Goal: Task Accomplishment & Management: Manage account settings

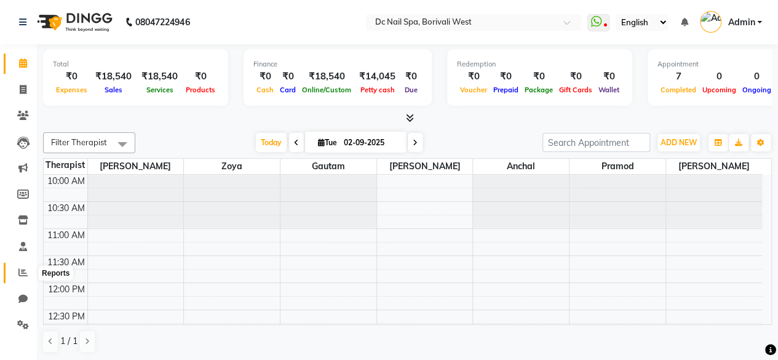
click at [24, 277] on icon at bounding box center [22, 272] width 9 height 9
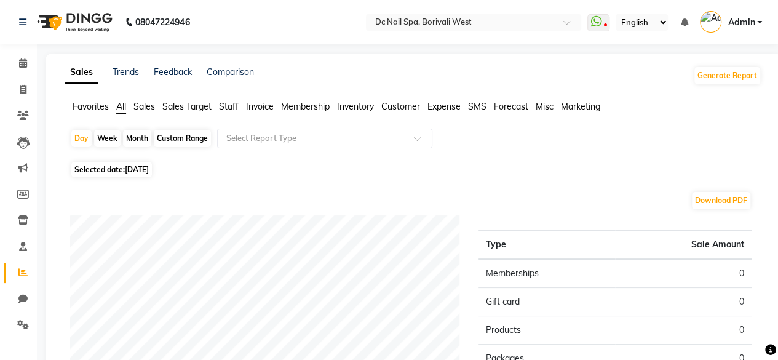
click at [142, 167] on span "[DATE]" at bounding box center [137, 169] width 24 height 9
select select "9"
select select "2025"
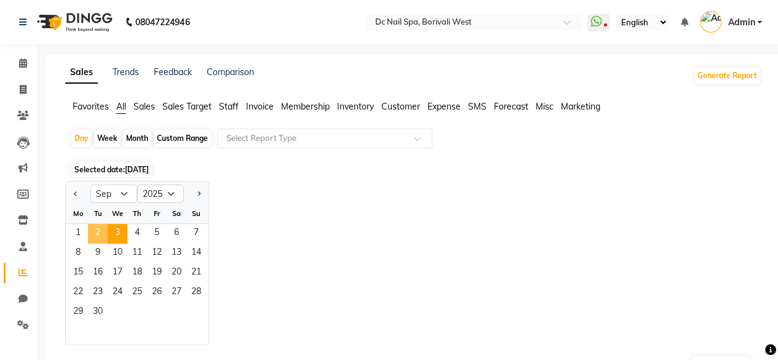
click at [95, 233] on span "2" at bounding box center [98, 234] width 20 height 20
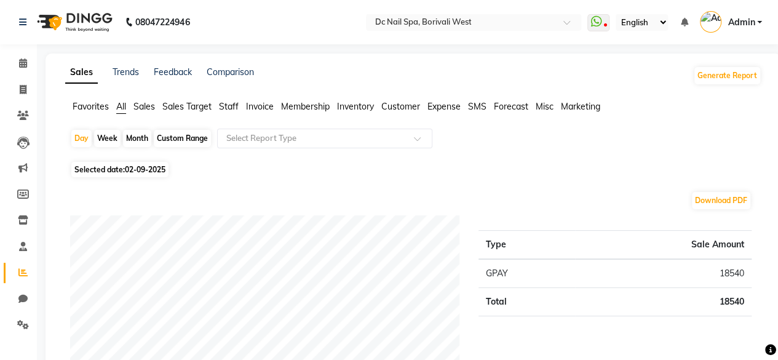
click at [156, 172] on span "02-09-2025" at bounding box center [145, 169] width 41 height 9
select select "9"
select select "2025"
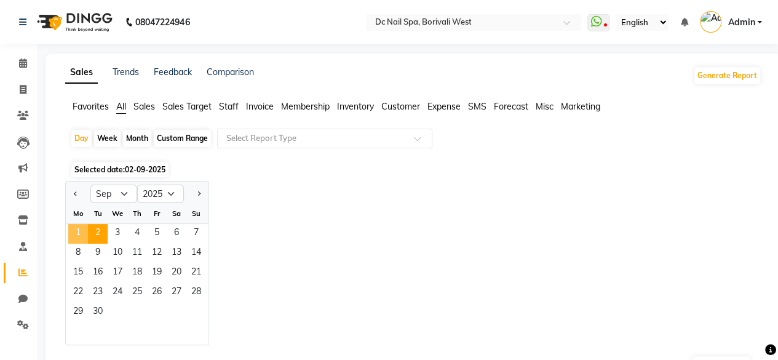
click at [70, 235] on span "1" at bounding box center [78, 234] width 20 height 20
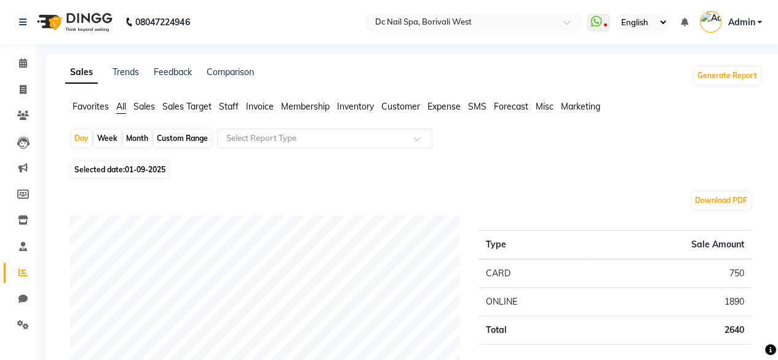
click at [234, 106] on span "Staff" at bounding box center [229, 106] width 20 height 11
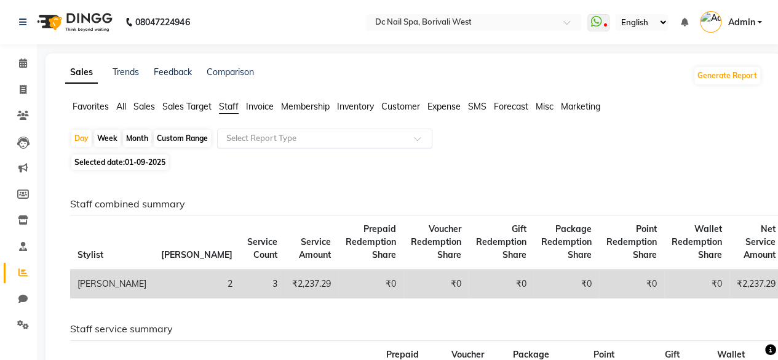
click at [293, 137] on input "text" at bounding box center [312, 138] width 177 height 12
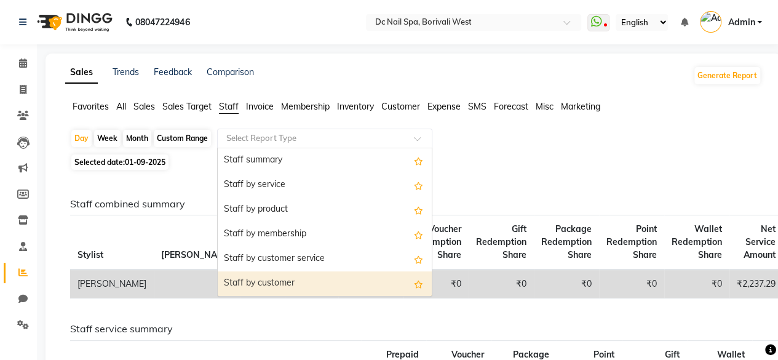
click at [285, 281] on div "Staff by customer" at bounding box center [325, 283] width 214 height 25
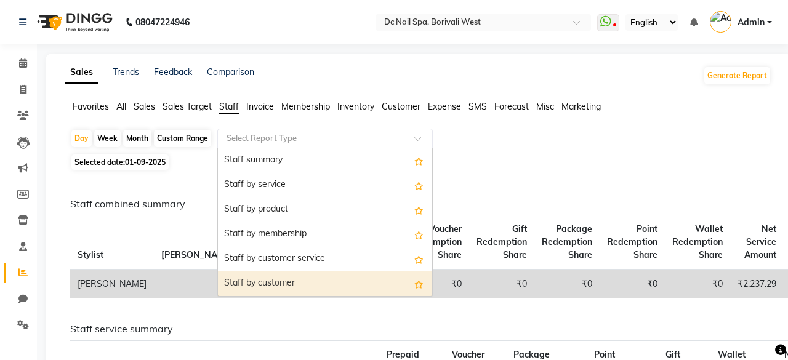
select select "filtered_report"
select select "csv"
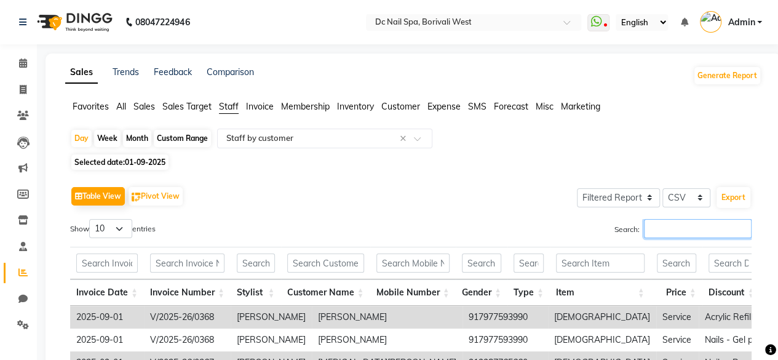
click at [696, 236] on input "Search:" at bounding box center [698, 228] width 108 height 19
click at [696, 236] on input "t" at bounding box center [698, 228] width 108 height 19
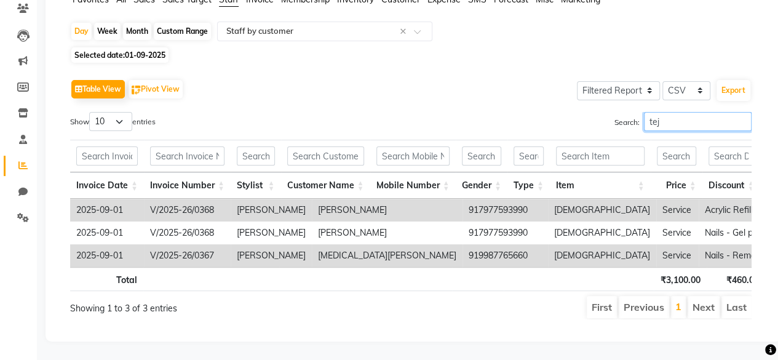
type input "tej"
click at [155, 50] on span "01-09-2025" at bounding box center [145, 54] width 41 height 9
select select "9"
select select "2025"
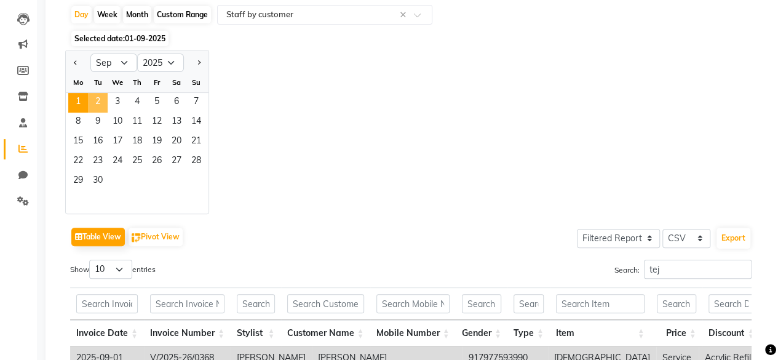
click at [95, 104] on span "2" at bounding box center [98, 103] width 20 height 20
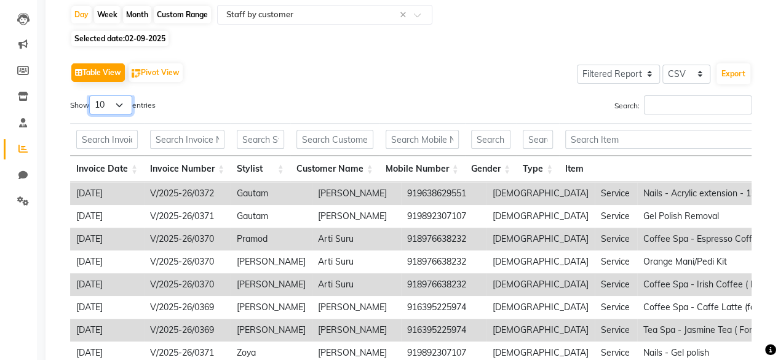
click at [121, 111] on select "10 25 50 100" at bounding box center [110, 104] width 43 height 19
select select "100"
click at [91, 95] on select "10 25 50 100" at bounding box center [110, 104] width 43 height 19
drag, startPoint x: 269, startPoint y: 22, endPoint x: 358, endPoint y: 2, distance: 91.4
click at [281, 20] on div "Select Report Type × Staff by customer ×" at bounding box center [324, 15] width 215 height 20
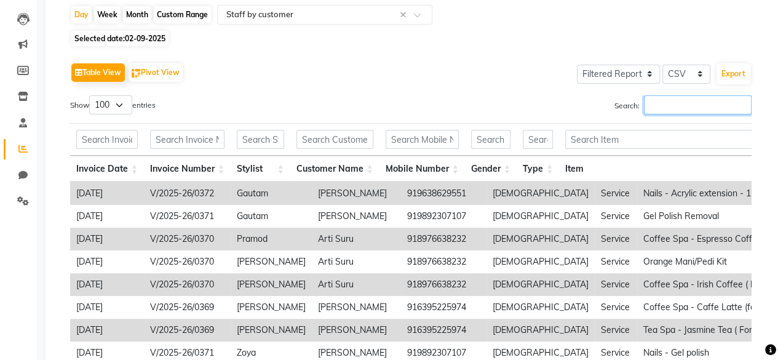
click at [661, 108] on input "Search:" at bounding box center [698, 104] width 108 height 19
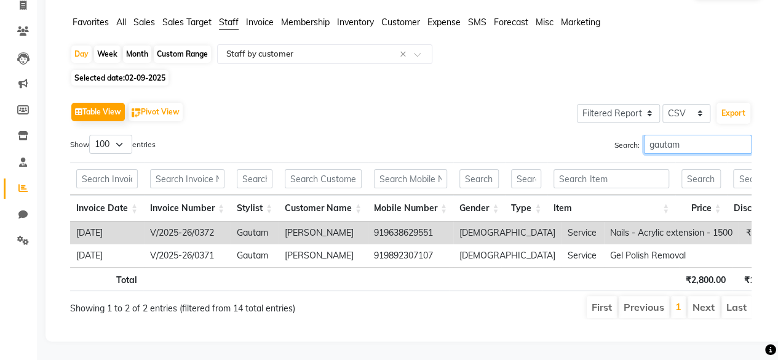
scroll to position [0, 25]
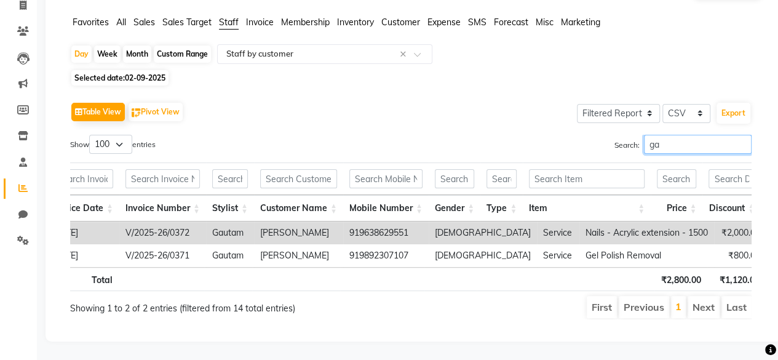
type input "g"
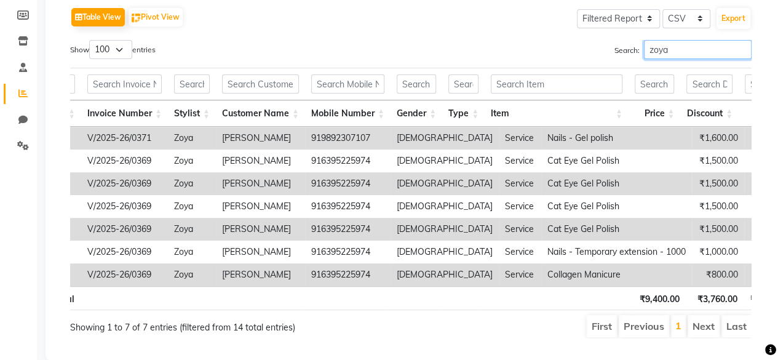
scroll to position [0, 0]
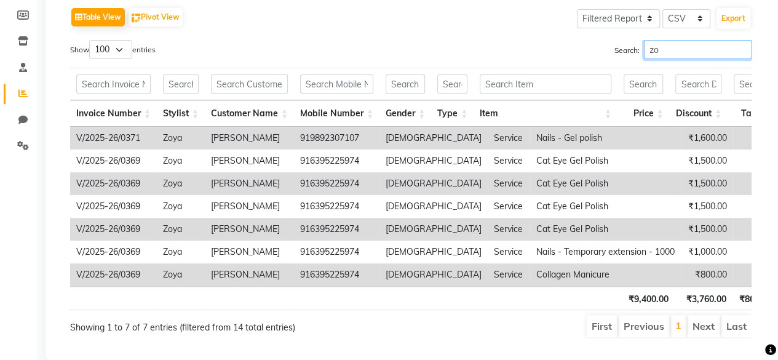
type input "z"
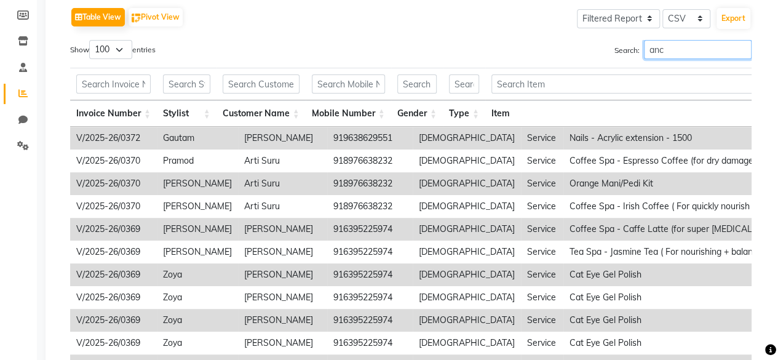
scroll to position [78, 0]
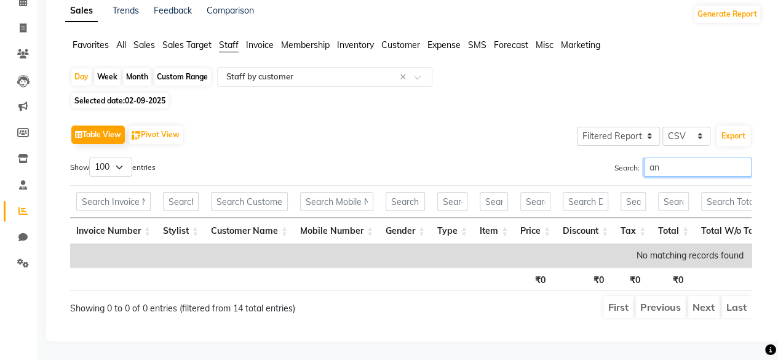
type input "a"
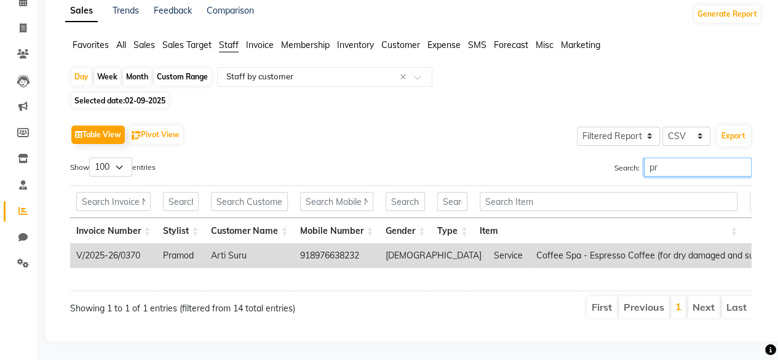
type input "p"
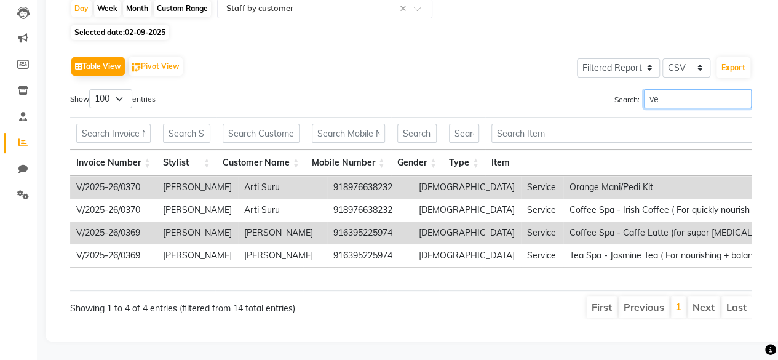
scroll to position [146, 0]
type input "v"
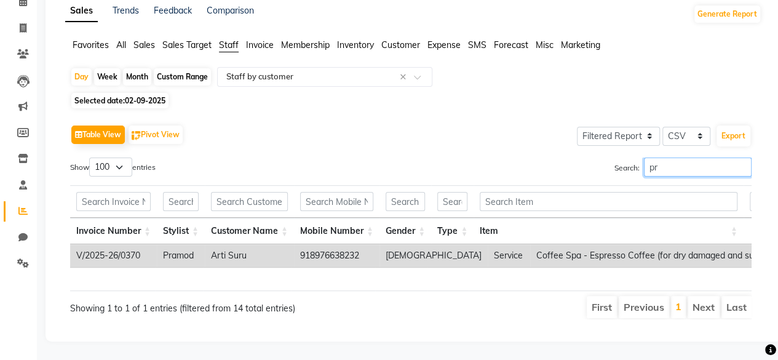
scroll to position [78, 0]
type input "p"
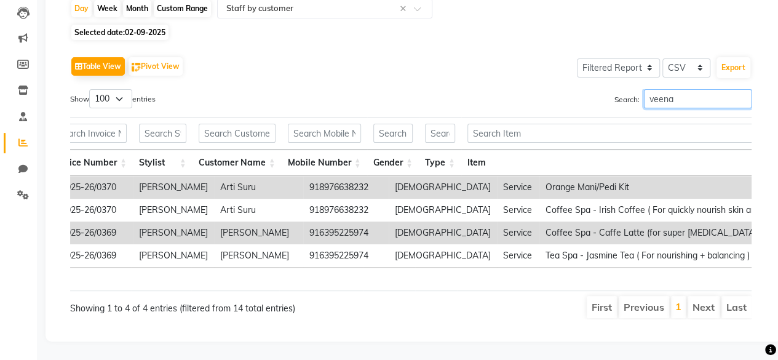
scroll to position [0, 98]
type input "v"
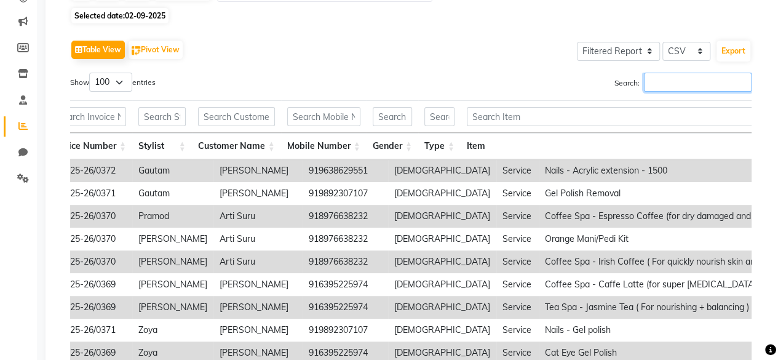
scroll to position [0, 0]
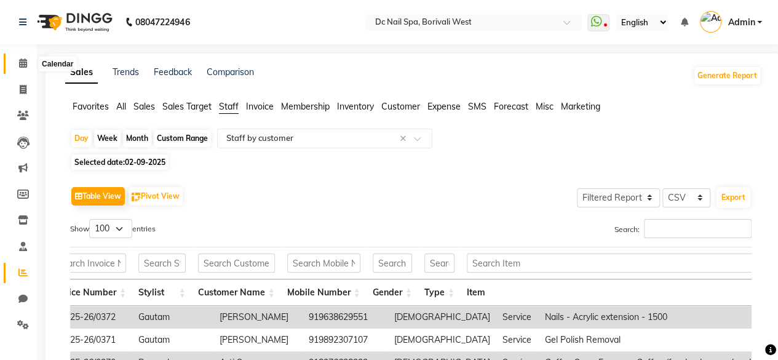
click at [19, 66] on icon at bounding box center [23, 62] width 8 height 9
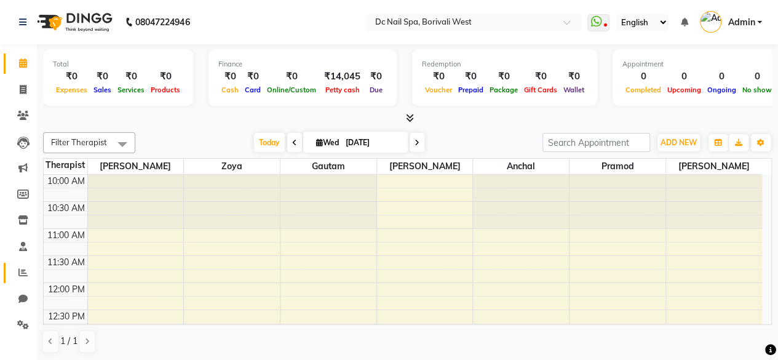
click at [25, 281] on link "Reports" at bounding box center [19, 273] width 30 height 20
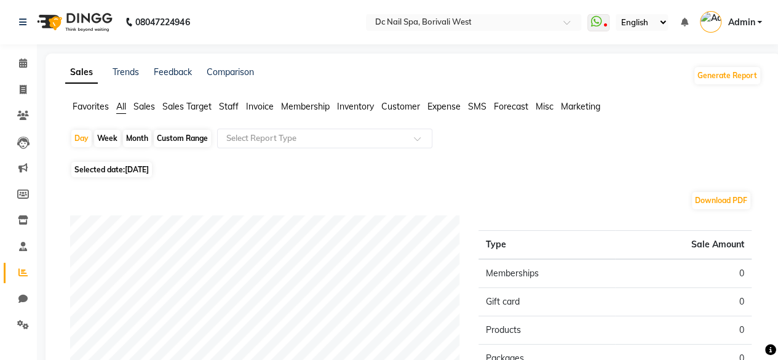
click at [150, 164] on span "Selected date: [DATE]" at bounding box center [111, 169] width 81 height 15
select select "9"
select select "2025"
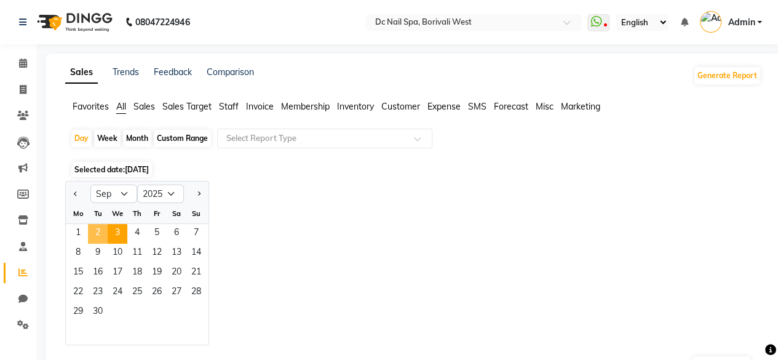
click at [104, 225] on span "2" at bounding box center [98, 234] width 20 height 20
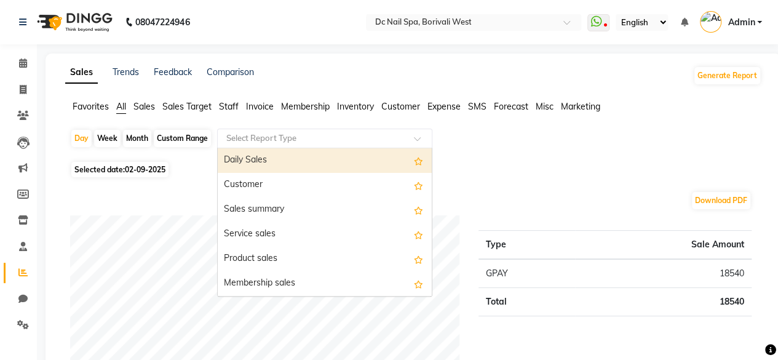
click at [300, 134] on input "text" at bounding box center [312, 138] width 177 height 12
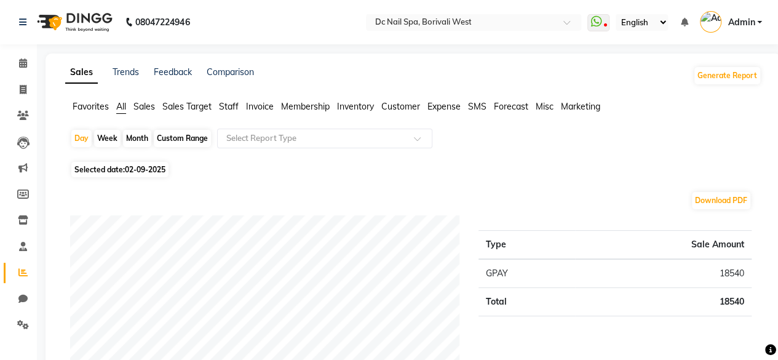
click at [228, 103] on span "Staff" at bounding box center [229, 106] width 20 height 11
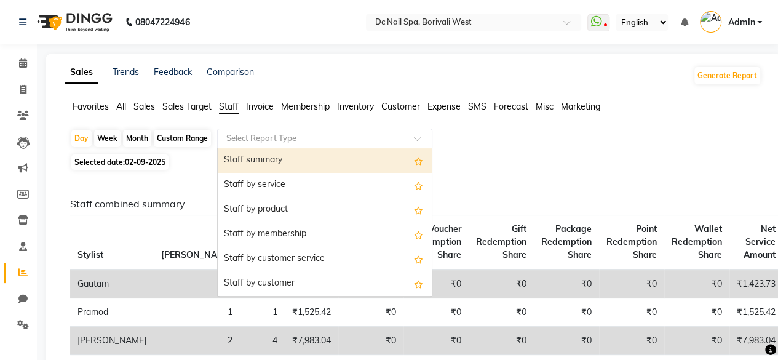
click at [292, 140] on input "text" at bounding box center [312, 138] width 177 height 12
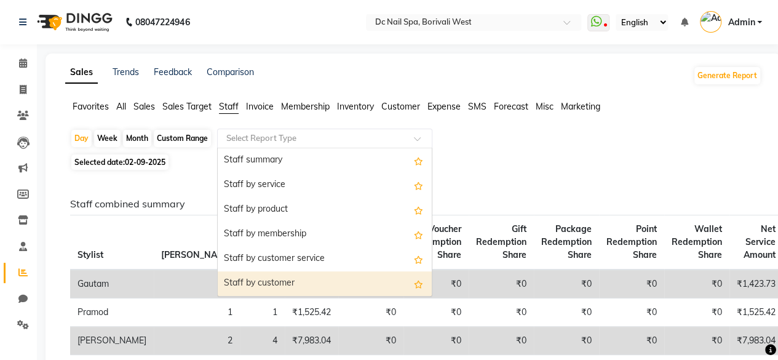
click at [307, 291] on div "Staff by customer" at bounding box center [325, 283] width 214 height 25
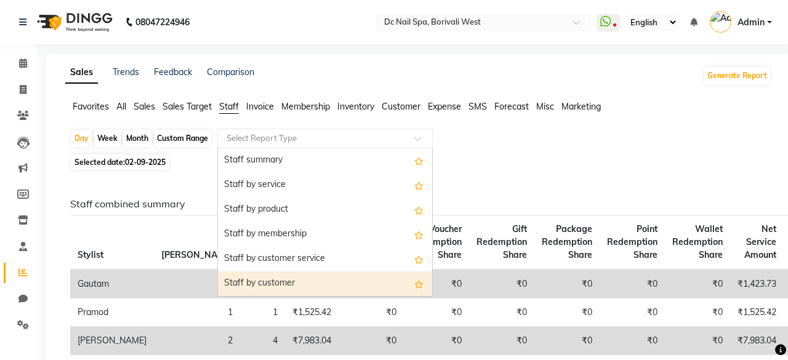
select select "filtered_report"
select select "csv"
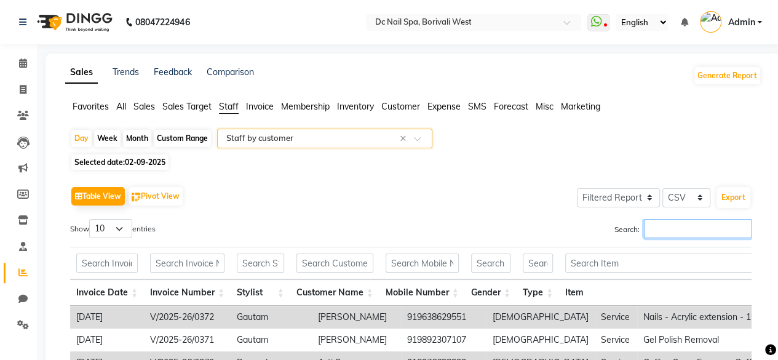
click at [690, 229] on input "Search:" at bounding box center [698, 228] width 108 height 19
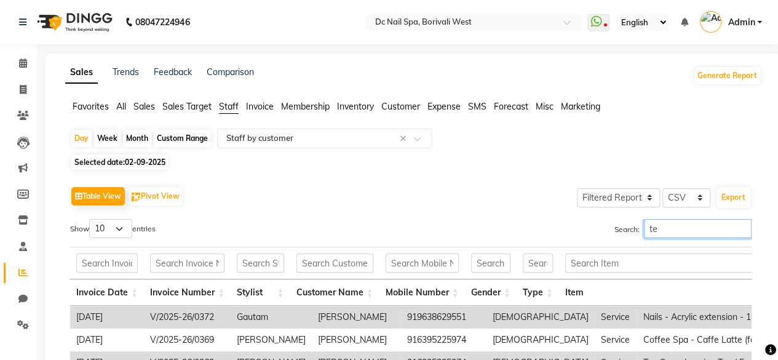
type input "t"
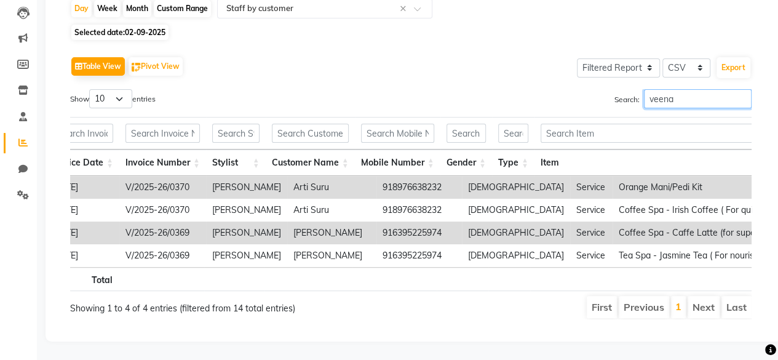
scroll to position [0, 49]
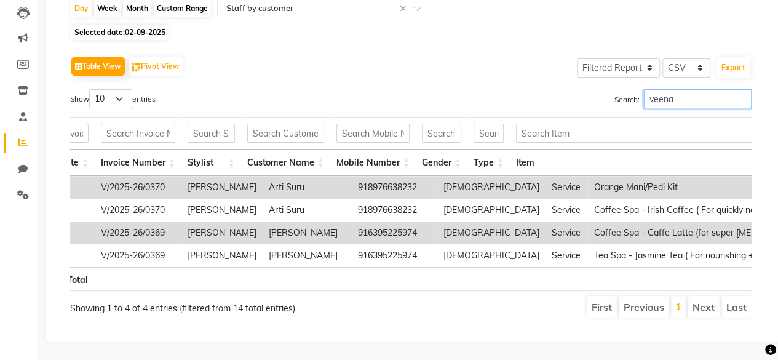
type input "veena"
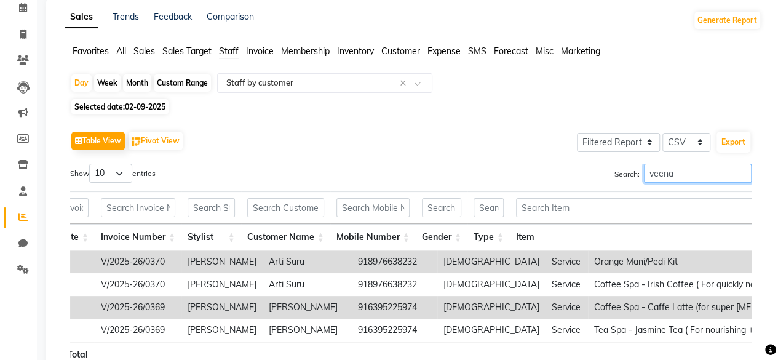
scroll to position [0, 0]
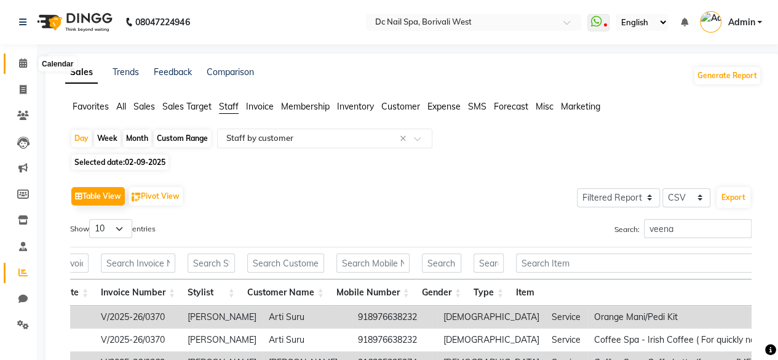
click at [23, 66] on icon at bounding box center [23, 62] width 8 height 9
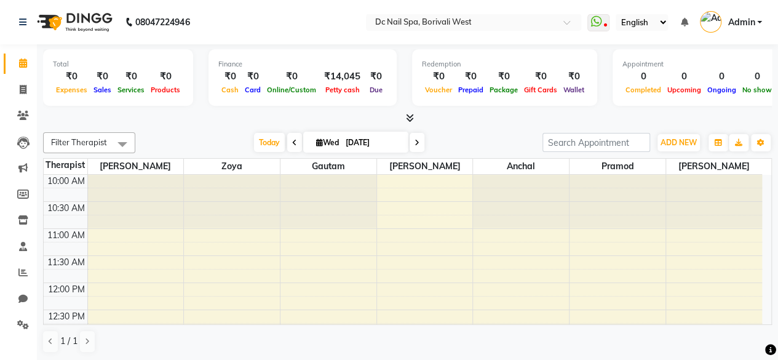
click at [374, 143] on input "[DATE]" at bounding box center [373, 143] width 62 height 18
select select "9"
select select "2025"
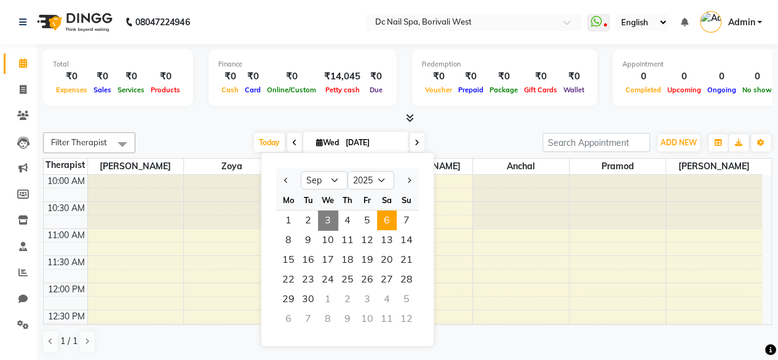
click at [383, 220] on span "6" at bounding box center [387, 220] width 20 height 20
type input "[DATE]"
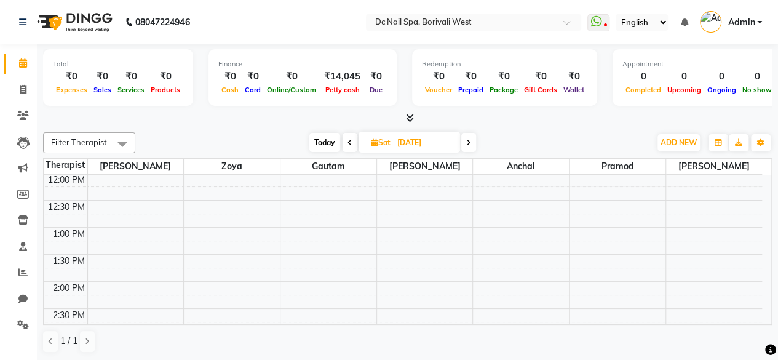
scroll to position [78, 0]
click at [497, 231] on td at bounding box center [424, 238] width 675 height 14
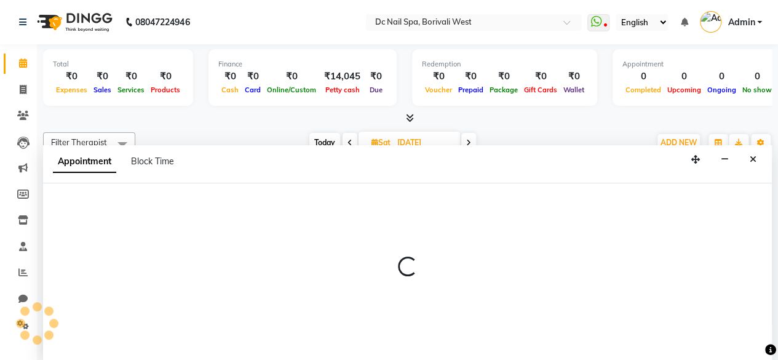
select select "82138"
select select "735"
select select "tentative"
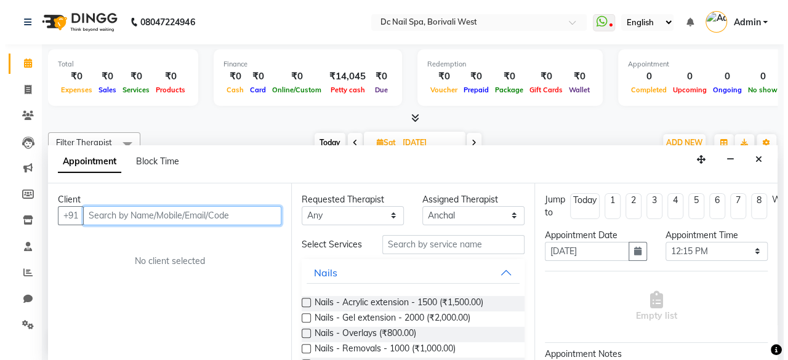
scroll to position [0, 0]
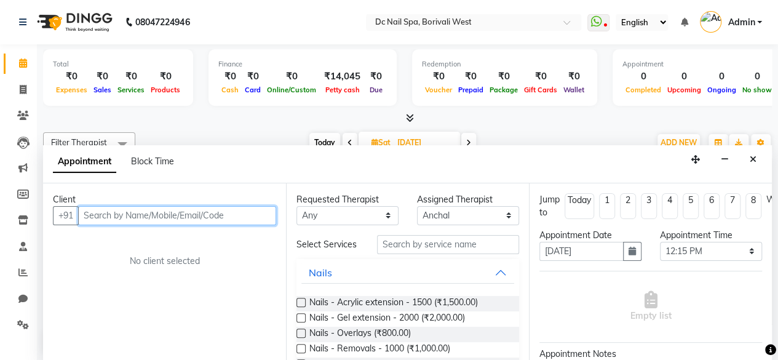
type input "9"
type input "8828276843"
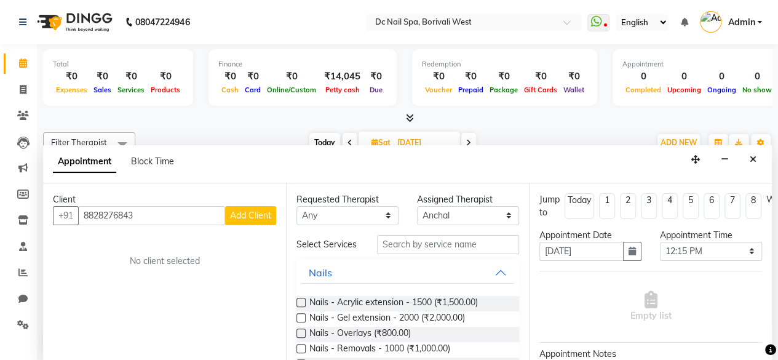
click at [257, 211] on span "Add Client" at bounding box center [250, 215] width 41 height 11
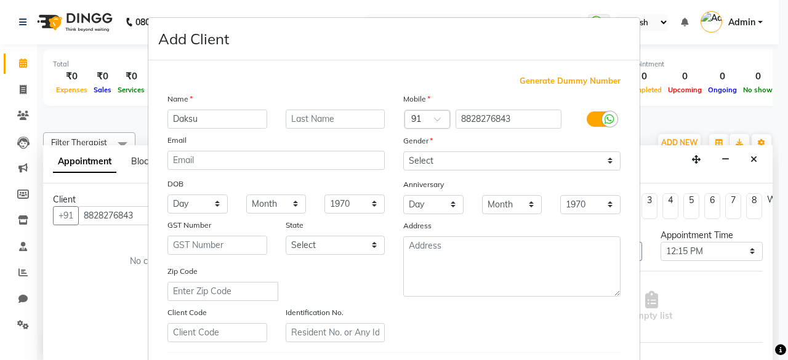
type input "Daksu"
type input "[PERSON_NAME]"
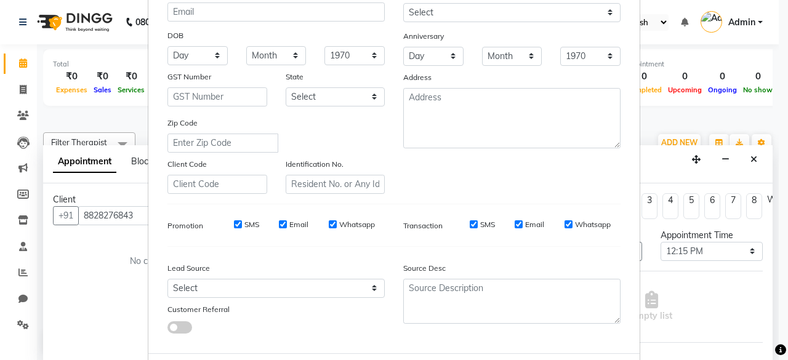
scroll to position [205, 0]
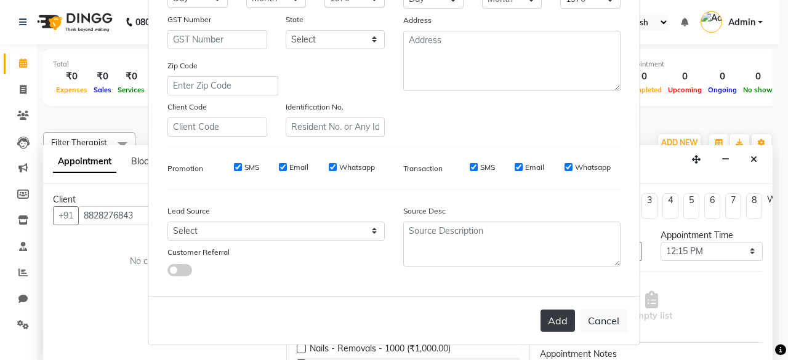
click at [555, 322] on button "Add" at bounding box center [557, 320] width 34 height 22
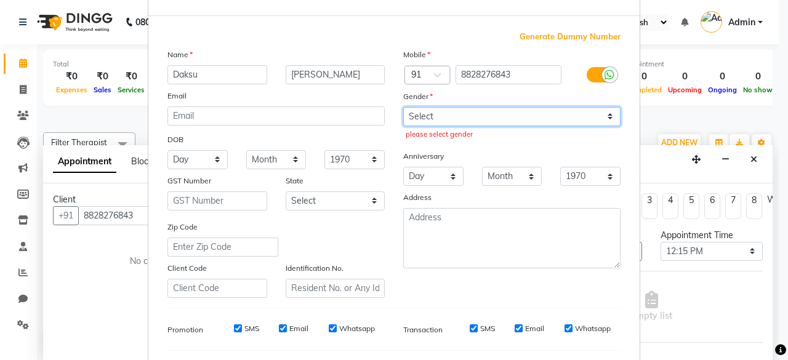
click at [511, 119] on select "Select [DEMOGRAPHIC_DATA] [DEMOGRAPHIC_DATA] Other Prefer Not To Say" at bounding box center [511, 116] width 217 height 19
select select "[DEMOGRAPHIC_DATA]"
click at [403, 107] on select "Select [DEMOGRAPHIC_DATA] [DEMOGRAPHIC_DATA] Other Prefer Not To Say" at bounding box center [511, 116] width 217 height 19
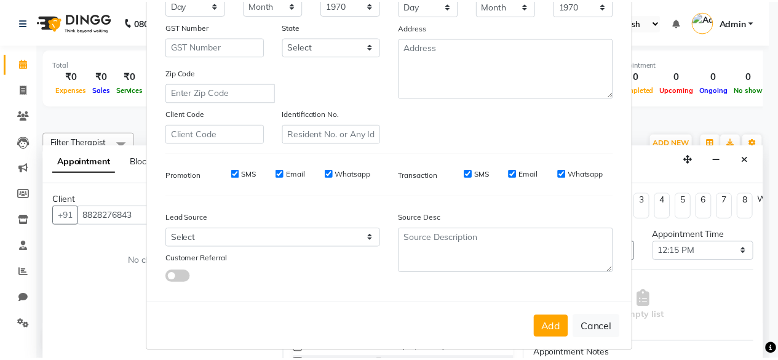
scroll to position [205, 0]
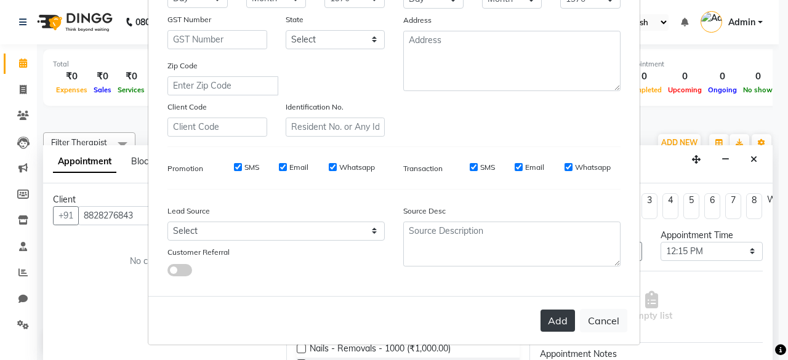
click at [565, 320] on button "Add" at bounding box center [557, 320] width 34 height 22
select select
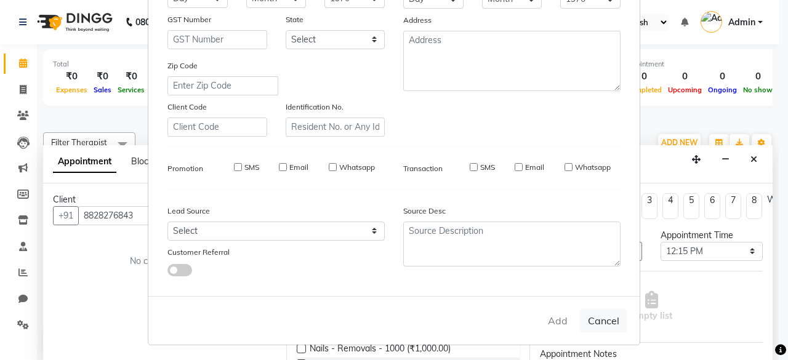
select select
checkbox input "false"
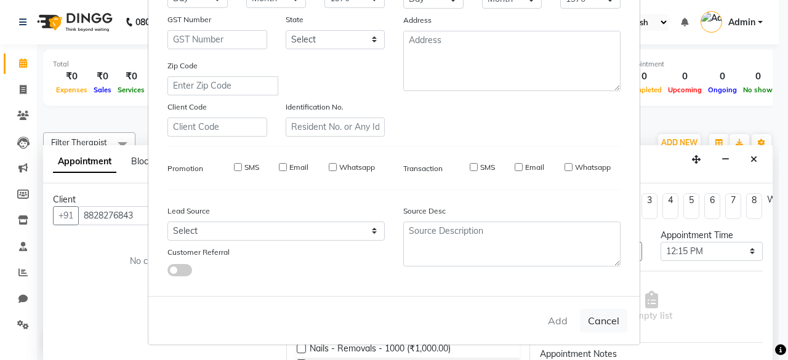
checkbox input "false"
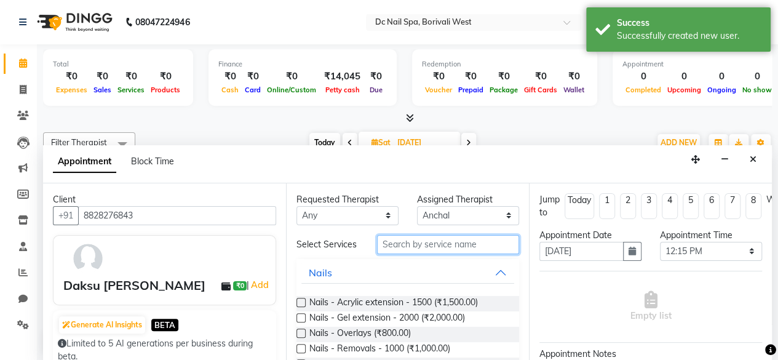
click at [402, 251] on input "text" at bounding box center [448, 244] width 142 height 19
type input "g"
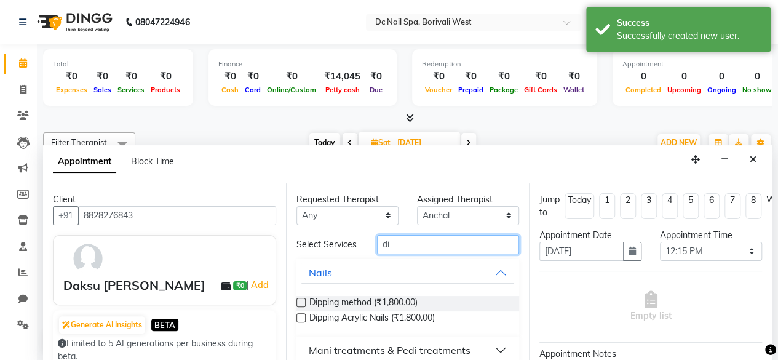
type input "di"
click at [300, 322] on label at bounding box center [301, 317] width 9 height 9
click at [300, 323] on input "checkbox" at bounding box center [301, 319] width 8 height 8
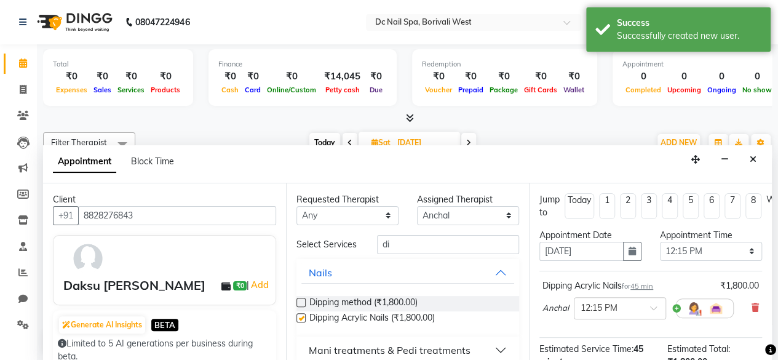
checkbox input "false"
click at [654, 305] on span at bounding box center [657, 311] width 15 height 13
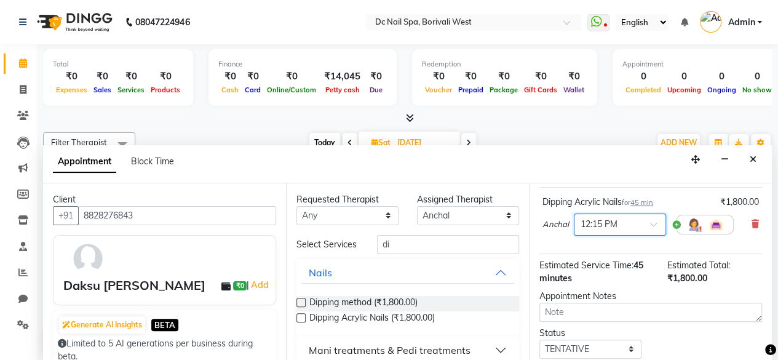
scroll to position [87, 0]
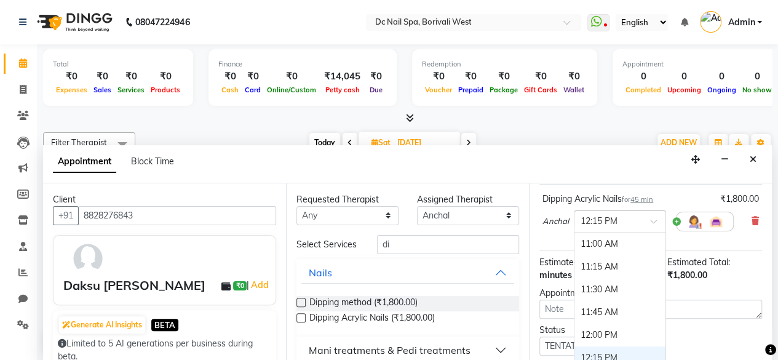
click at [650, 221] on span at bounding box center [657, 224] width 15 height 13
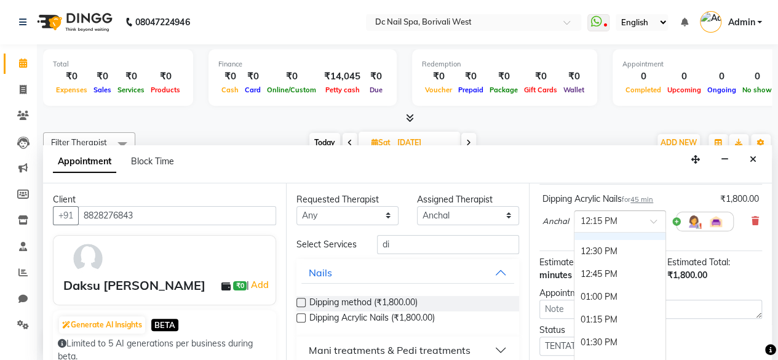
scroll to position [140, 0]
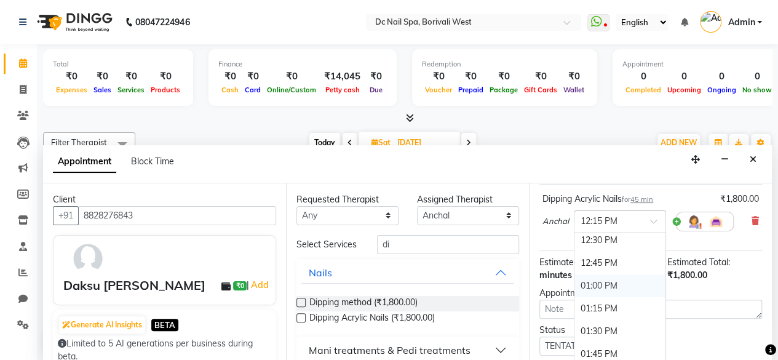
click at [624, 281] on div "01:00 PM" at bounding box center [620, 285] width 91 height 23
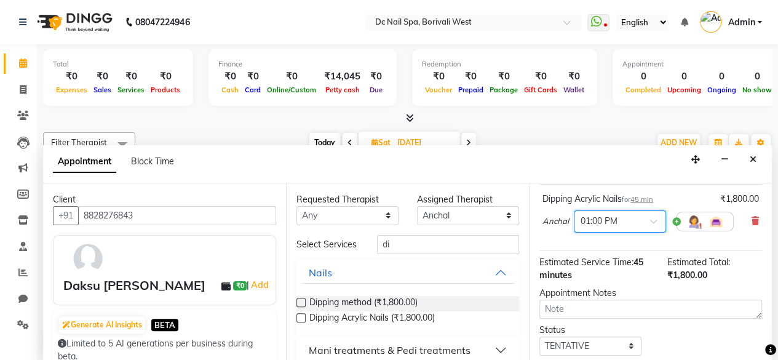
scroll to position [167, 0]
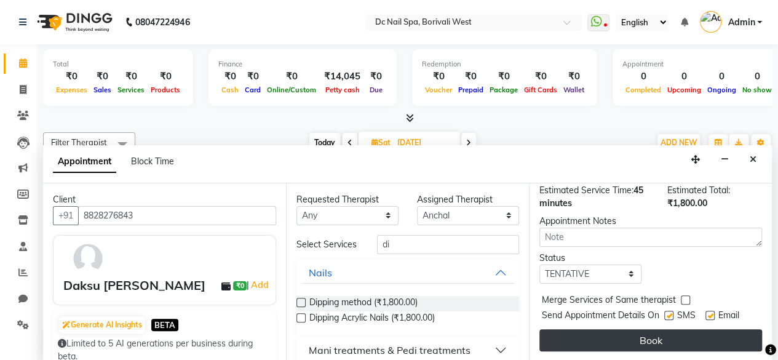
click at [716, 329] on button "Book" at bounding box center [651, 340] width 223 height 22
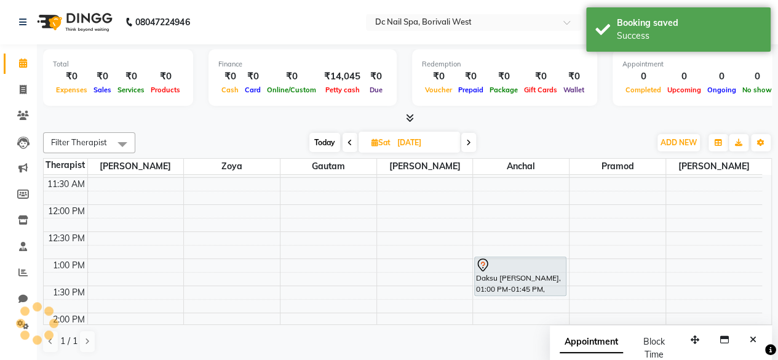
scroll to position [0, 0]
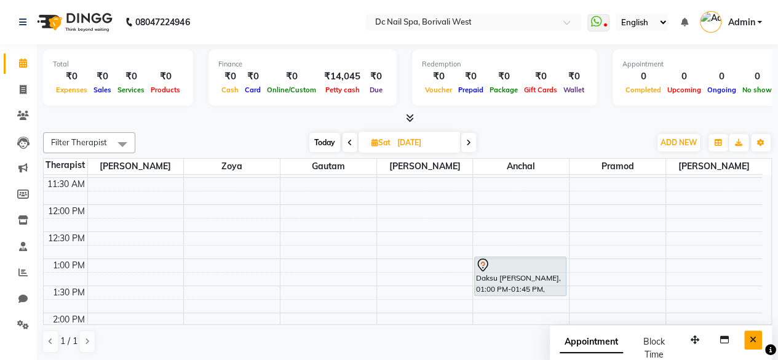
click at [754, 337] on icon "Close" at bounding box center [753, 339] width 7 height 9
click at [329, 141] on span "Today" at bounding box center [324, 142] width 31 height 19
type input "[DATE]"
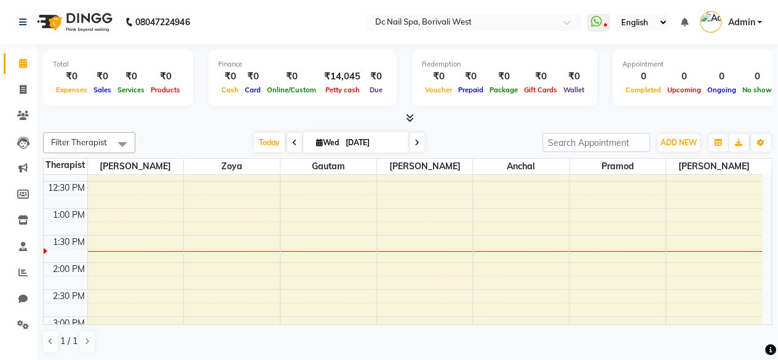
scroll to position [134, 0]
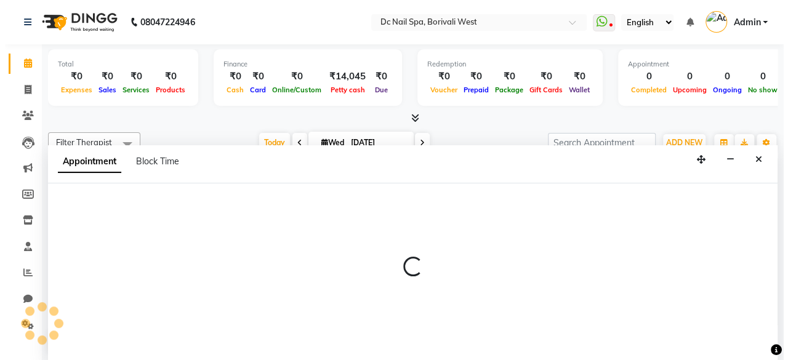
scroll to position [0, 0]
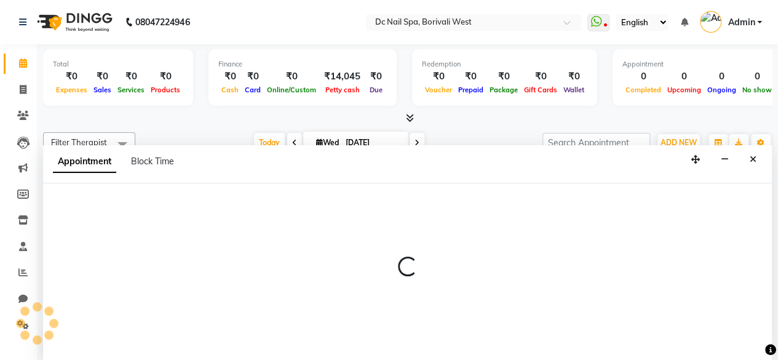
select select "82138"
select select "795"
select select "tentative"
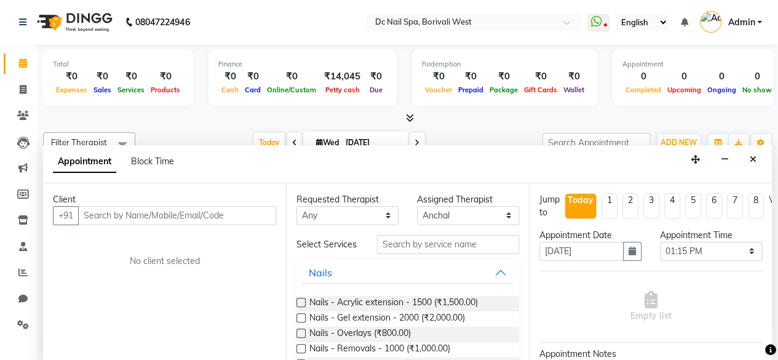
click at [181, 212] on input "text" at bounding box center [177, 215] width 198 height 19
type input "9987454772"
click at [248, 213] on span "Add Client" at bounding box center [250, 215] width 41 height 11
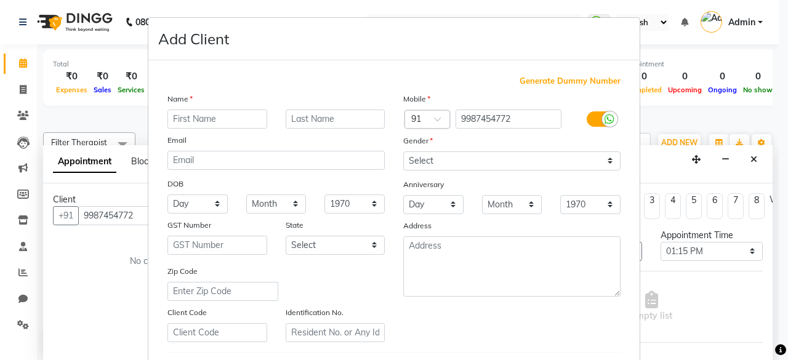
click at [248, 213] on div "Name Email DOB Day 01 02 03 04 05 06 07 08 09 10 11 12 13 14 15 16 17 18 19 20 …" at bounding box center [276, 217] width 236 height 250
drag, startPoint x: 218, startPoint y: 131, endPoint x: 221, endPoint y: 116, distance: 15.2
click at [221, 116] on div "Name Email DOB Day 01 02 03 04 05 06 07 08 09 10 11 12 13 14 15 16 17 18 19 20 …" at bounding box center [276, 217] width 236 height 250
click at [221, 116] on input "text" at bounding box center [217, 119] width 100 height 19
type input "Janvi"
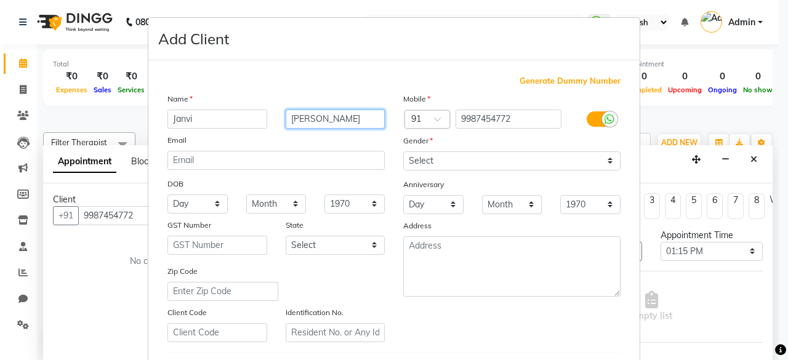
type input "[PERSON_NAME]"
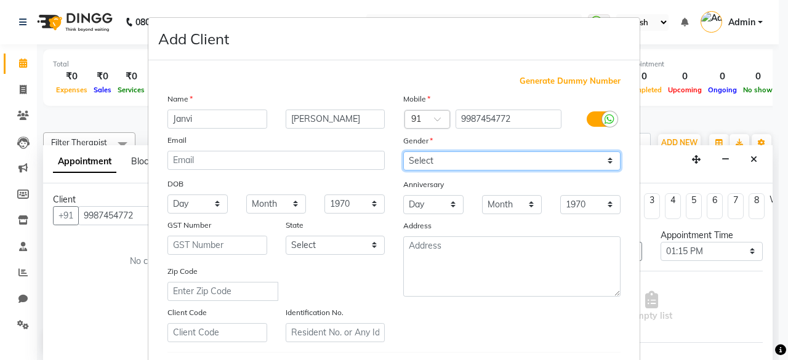
click at [480, 151] on select "Select [DEMOGRAPHIC_DATA] [DEMOGRAPHIC_DATA] Other Prefer Not To Say" at bounding box center [511, 160] width 217 height 19
select select "[DEMOGRAPHIC_DATA]"
click at [403, 151] on select "Select [DEMOGRAPHIC_DATA] [DEMOGRAPHIC_DATA] Other Prefer Not To Say" at bounding box center [511, 160] width 217 height 19
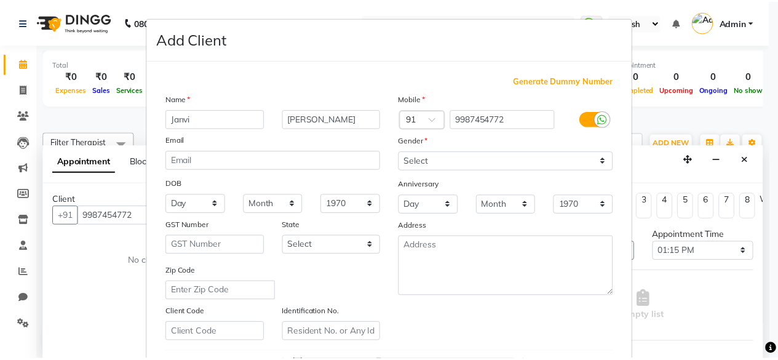
scroll to position [205, 0]
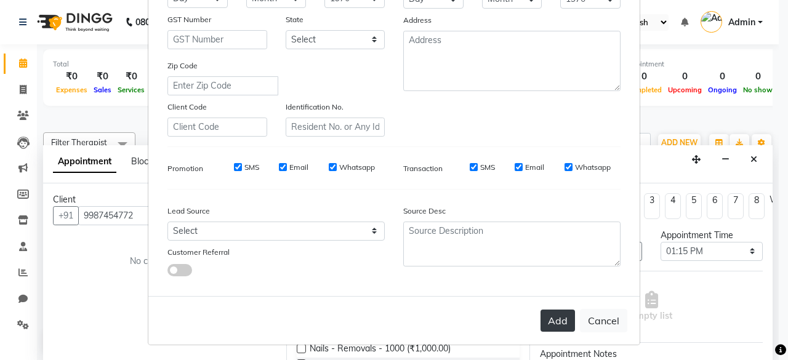
click at [554, 309] on button "Add" at bounding box center [557, 320] width 34 height 22
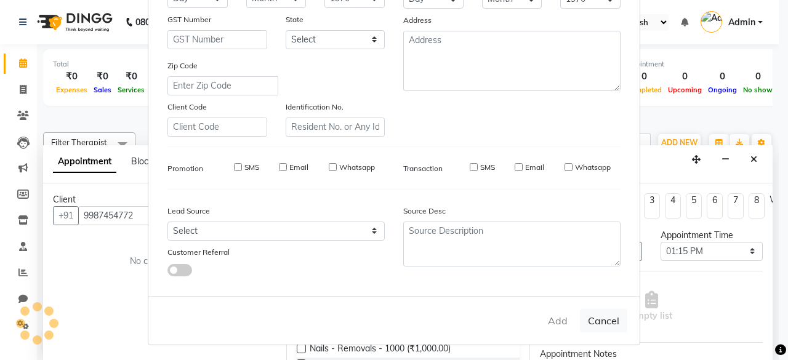
select select
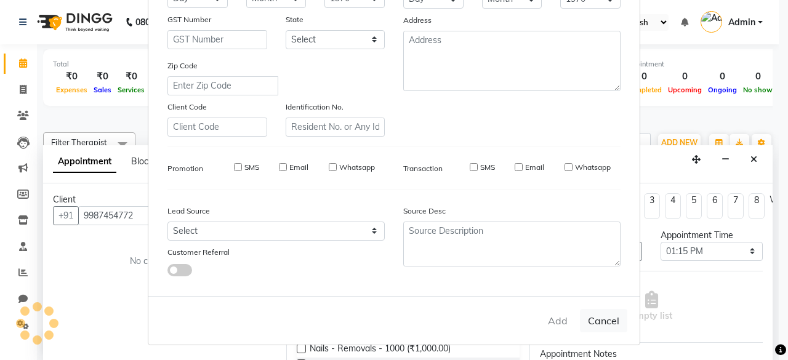
select select
checkbox input "false"
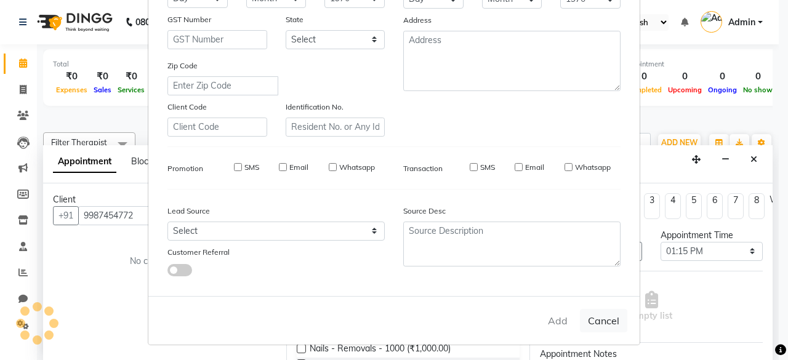
checkbox input "false"
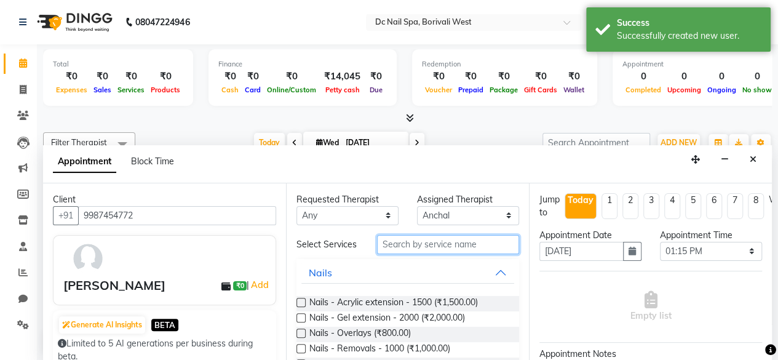
click at [423, 254] on input "text" at bounding box center [448, 244] width 142 height 19
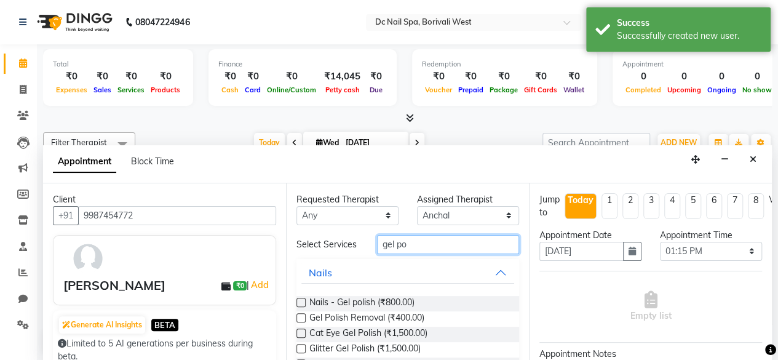
type input "gel po"
click at [301, 306] on label at bounding box center [301, 302] width 9 height 9
click at [301, 306] on input "checkbox" at bounding box center [301, 304] width 8 height 8
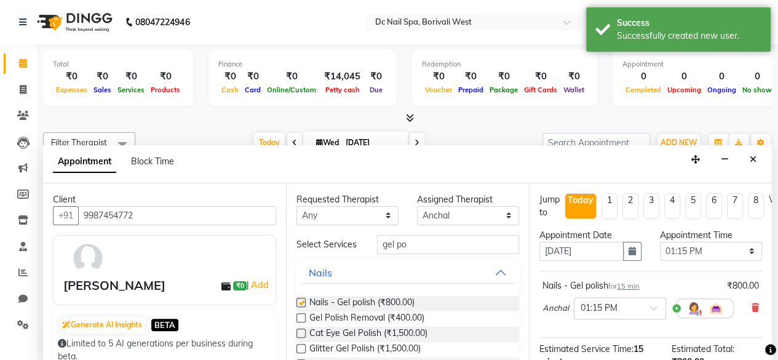
checkbox input "false"
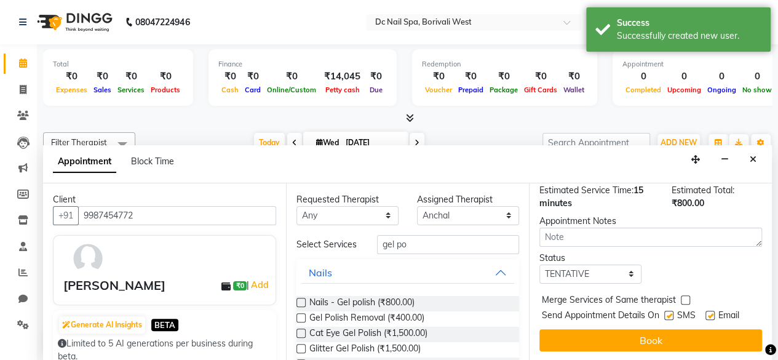
scroll to position [167, 0]
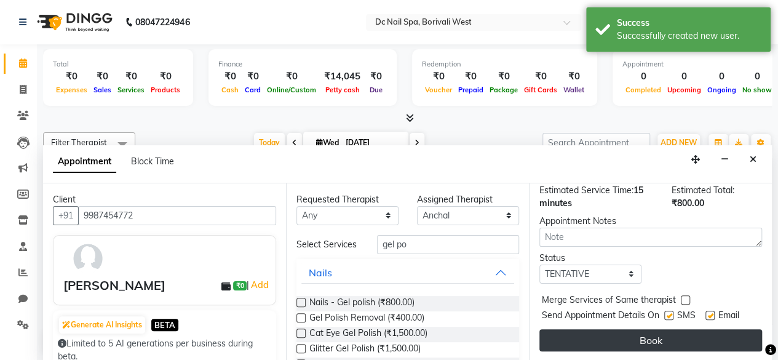
click at [694, 334] on button "Book" at bounding box center [651, 340] width 223 height 22
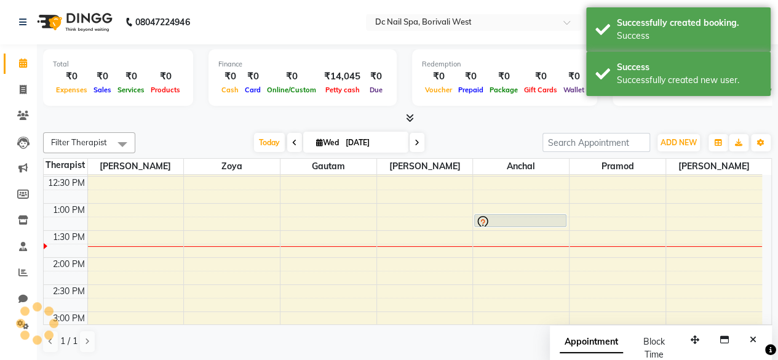
scroll to position [0, 0]
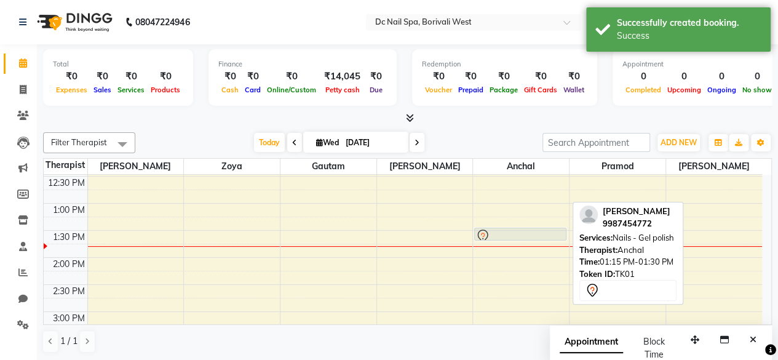
drag, startPoint x: 518, startPoint y: 221, endPoint x: 518, endPoint y: 232, distance: 10.5
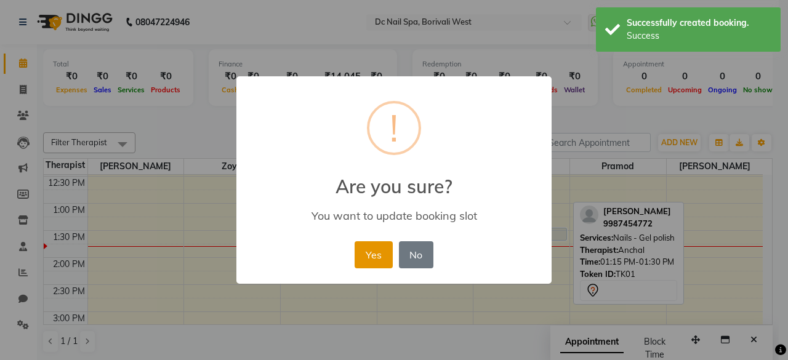
click at [377, 251] on button "Yes" at bounding box center [373, 254] width 38 height 27
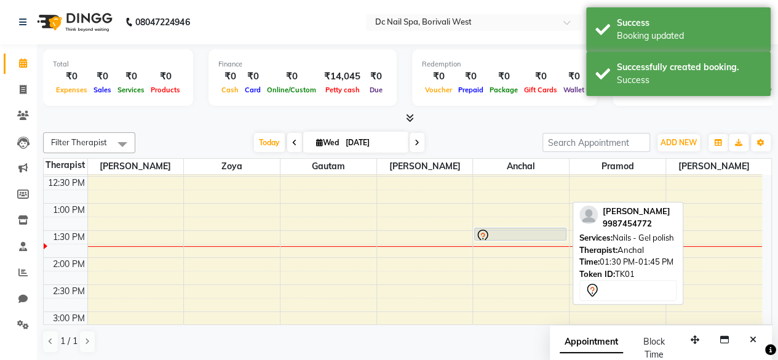
click at [517, 232] on div at bounding box center [521, 236] width 90 height 15
select select "7"
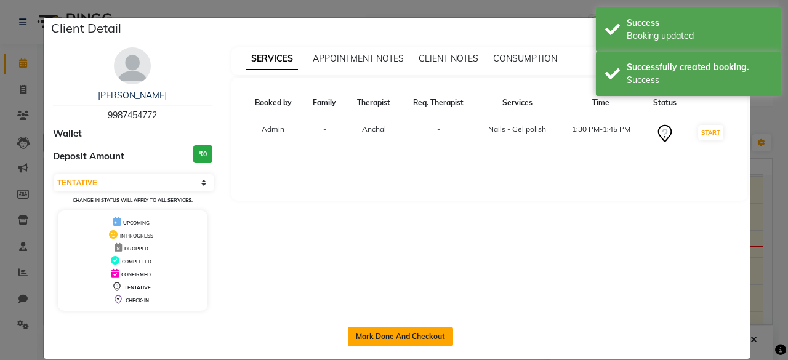
click at [401, 337] on button "Mark Done And Checkout" at bounding box center [400, 337] width 105 height 20
select select "service"
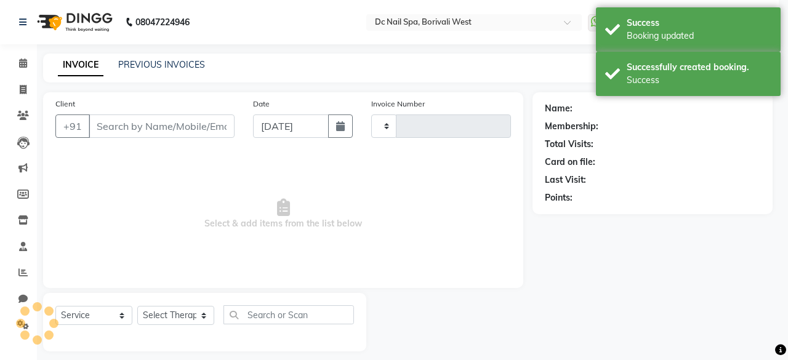
type input "0373"
select select "8056"
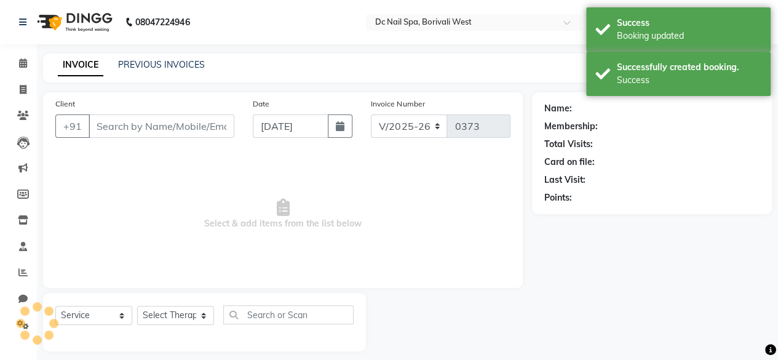
type input "9987454772"
select select "82138"
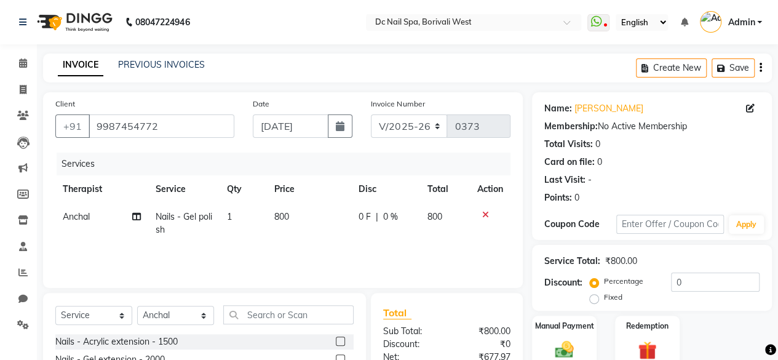
scroll to position [132, 0]
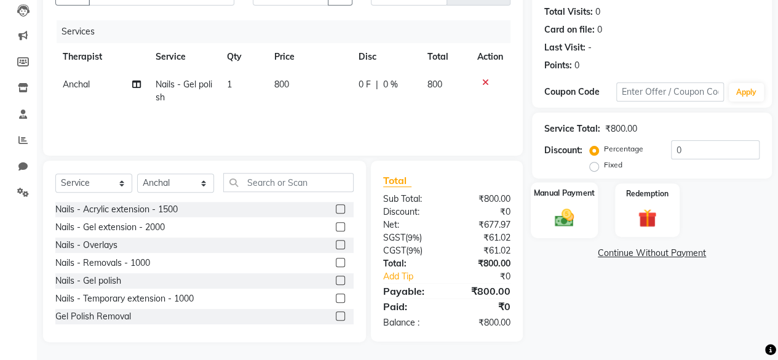
click at [562, 215] on img at bounding box center [564, 217] width 31 height 22
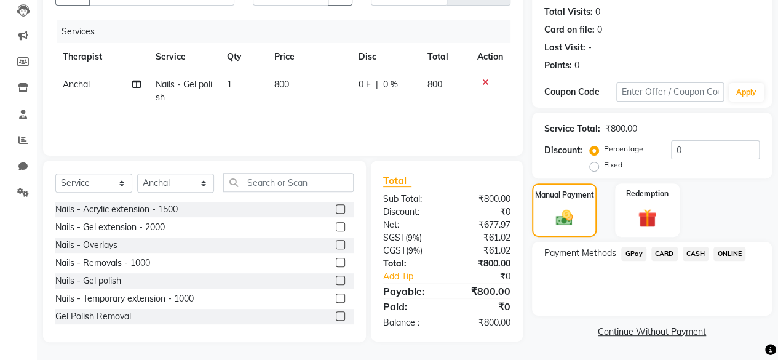
click at [695, 258] on span "CASH" at bounding box center [696, 254] width 26 height 14
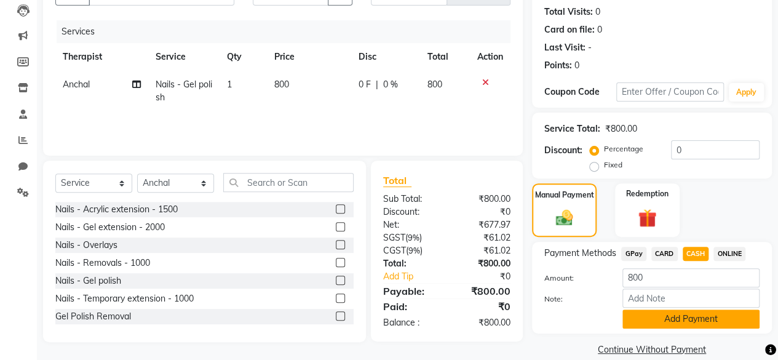
click at [690, 321] on button "Add Payment" at bounding box center [691, 318] width 137 height 19
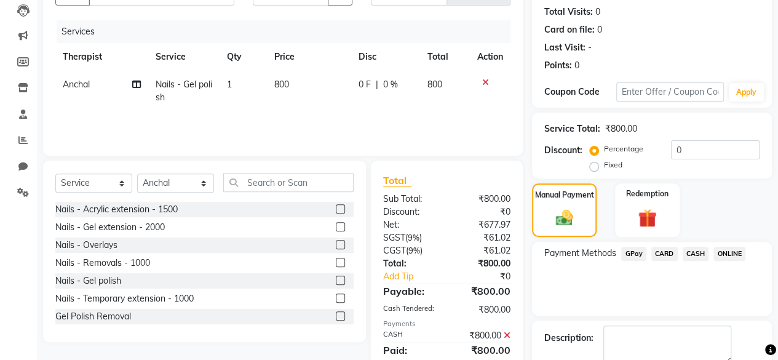
scroll to position [199, 0]
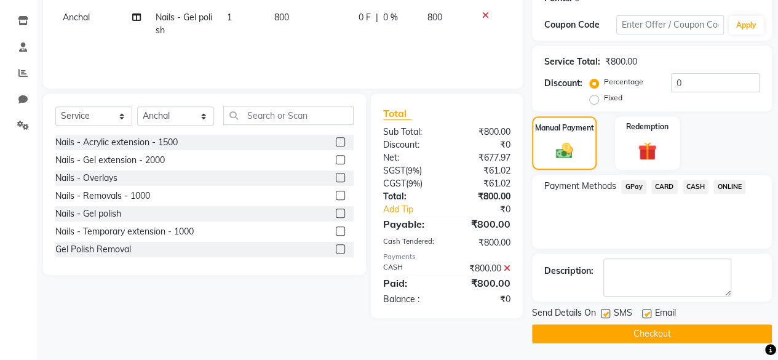
click at [706, 327] on button "Checkout" at bounding box center [652, 333] width 240 height 19
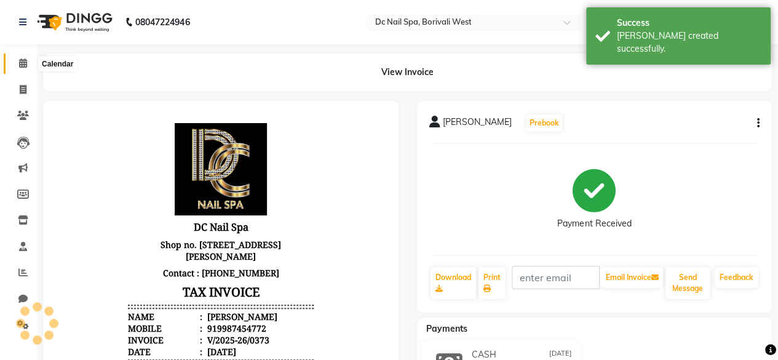
click at [27, 67] on span at bounding box center [23, 64] width 22 height 14
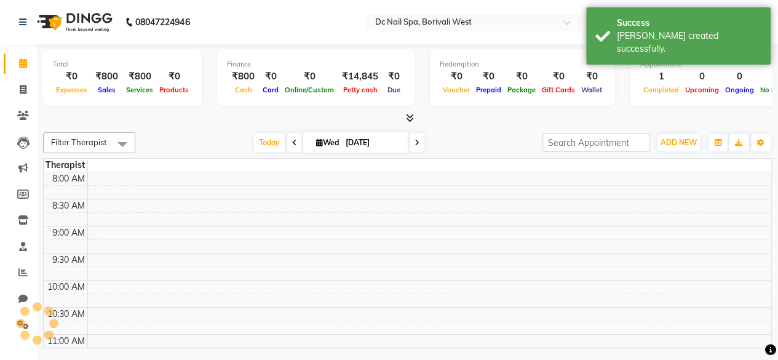
scroll to position [161, 0]
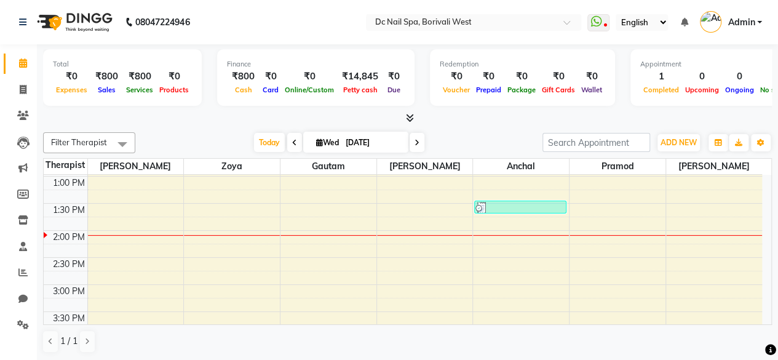
click at [352, 148] on input "[DATE]" at bounding box center [373, 143] width 62 height 18
select select "9"
select select "2025"
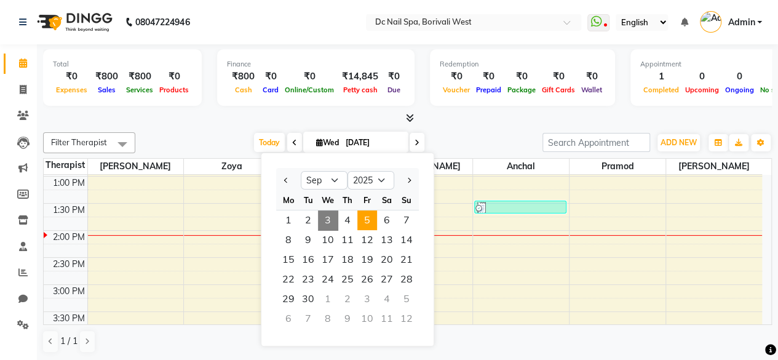
click at [369, 218] on span "5" at bounding box center [367, 220] width 20 height 20
type input "[DATE]"
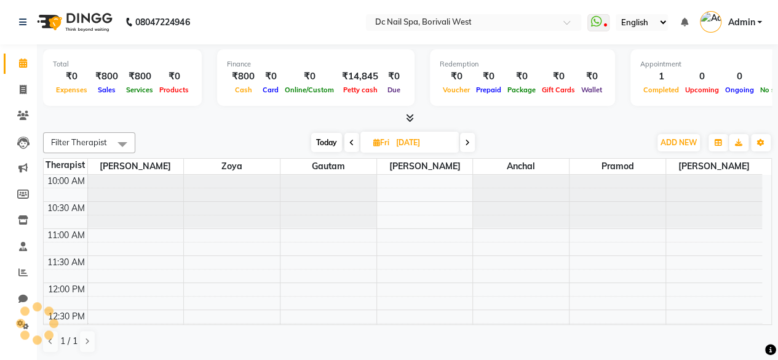
scroll to position [214, 0]
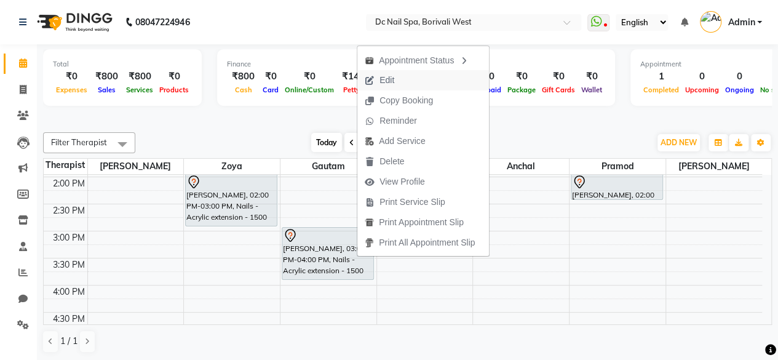
click at [420, 82] on button "Edit" at bounding box center [423, 80] width 132 height 20
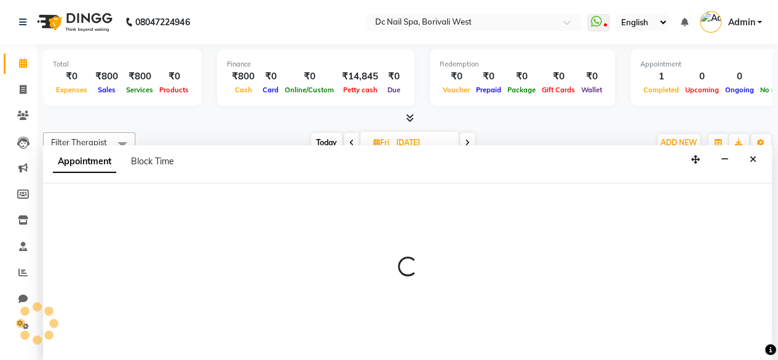
select select "86081"
select select "900"
select select "tentative"
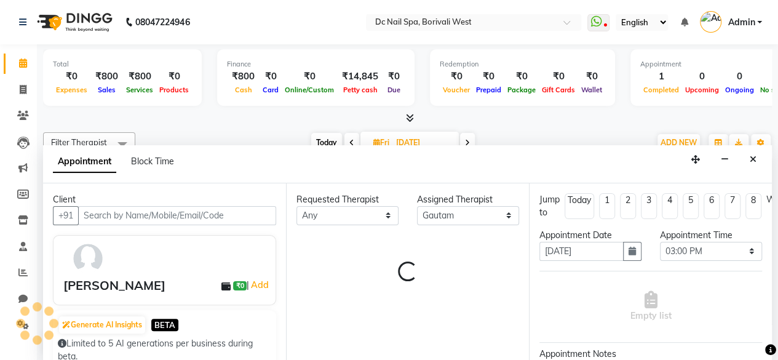
scroll to position [0, 0]
select select "4064"
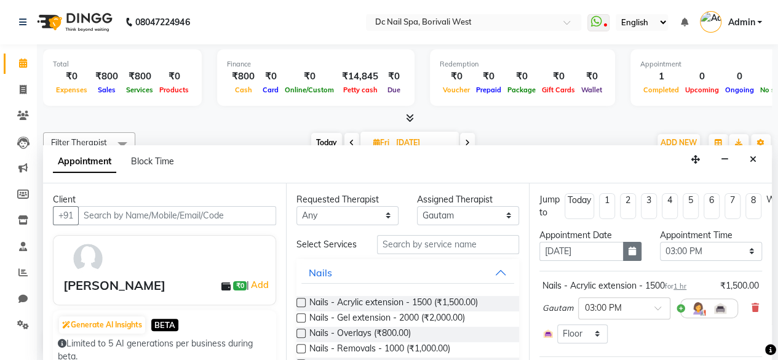
click at [632, 247] on button "button" at bounding box center [632, 251] width 18 height 19
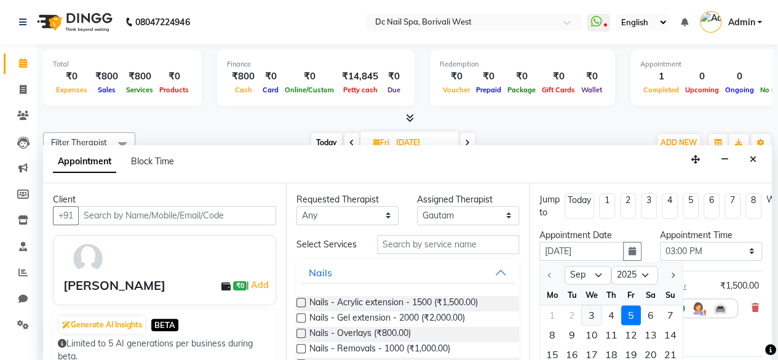
click at [591, 314] on div "3" at bounding box center [592, 315] width 20 height 20
type input "[DATE]"
select select "900"
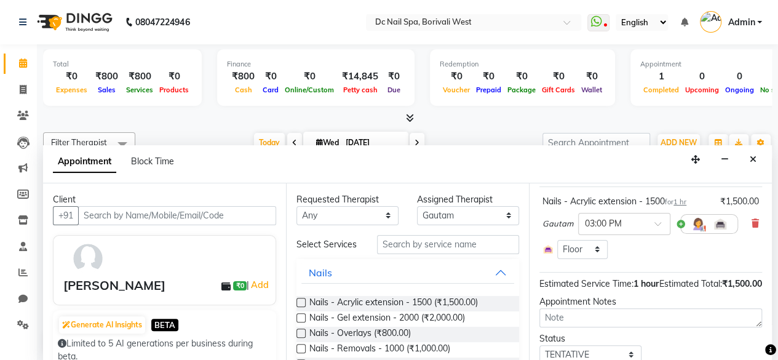
scroll to position [90, 0]
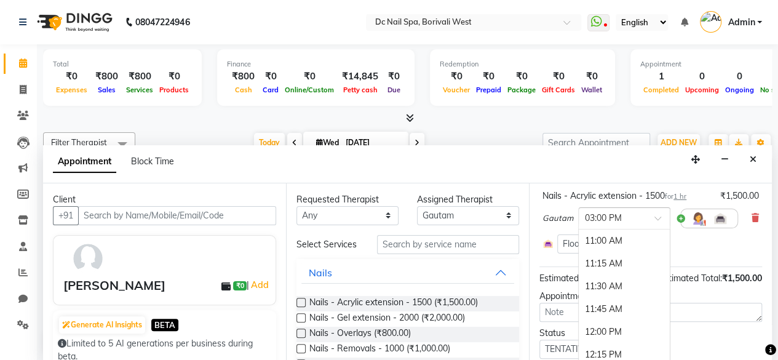
click at [658, 227] on ng-select "× 03:00 PM 11:00 AM 11:15 AM 11:30 AM 11:45 AM 12:00 PM 12:15 PM 12:30 PM 12:45…" at bounding box center [624, 218] width 92 height 22
click at [623, 329] on div "05:00 PM" at bounding box center [624, 333] width 91 height 23
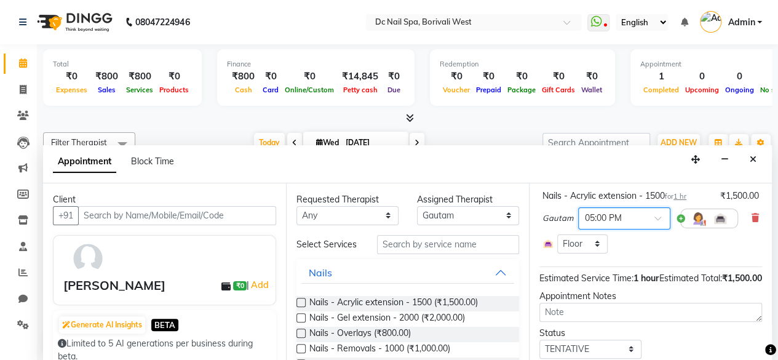
scroll to position [151, 0]
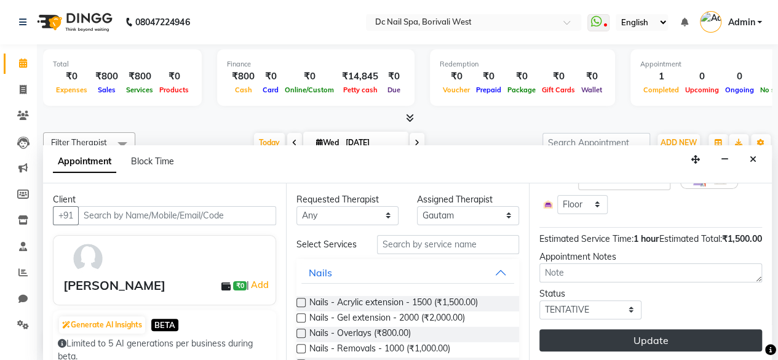
click at [682, 333] on button "Update" at bounding box center [651, 340] width 223 height 22
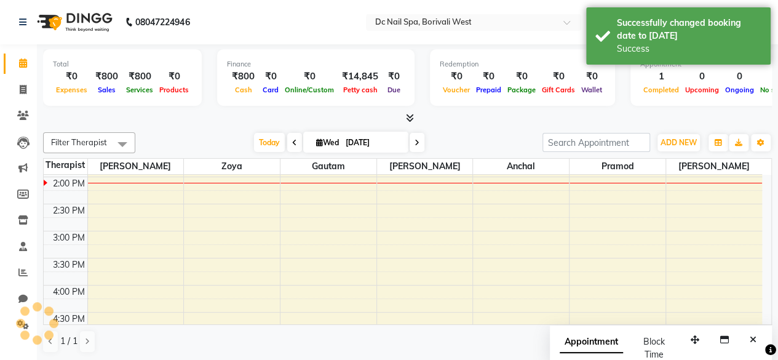
scroll to position [0, 0]
click at [748, 341] on button "Close" at bounding box center [753, 339] width 18 height 19
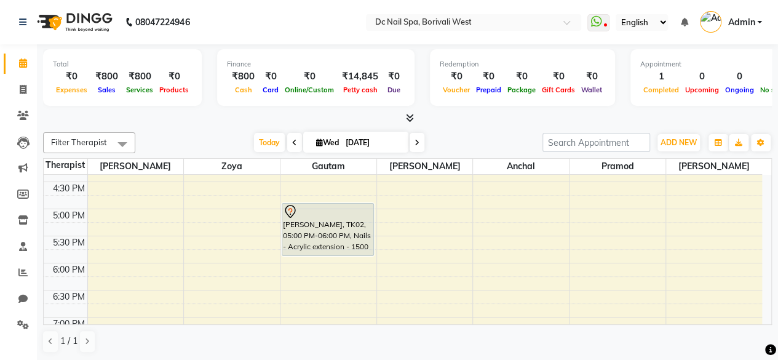
scroll to position [337, 0]
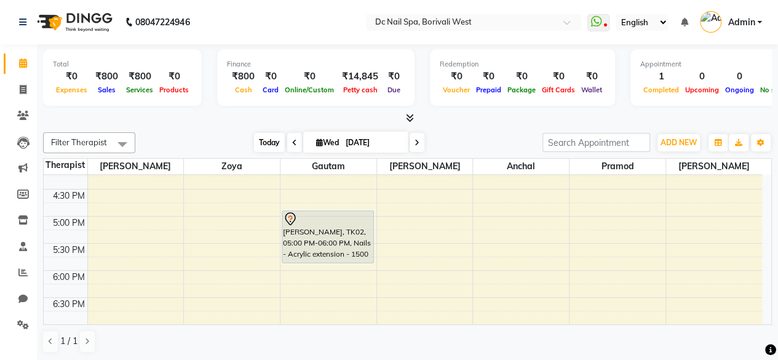
click at [269, 134] on span "Today" at bounding box center [269, 142] width 31 height 19
